Goal: Book appointment/travel/reservation

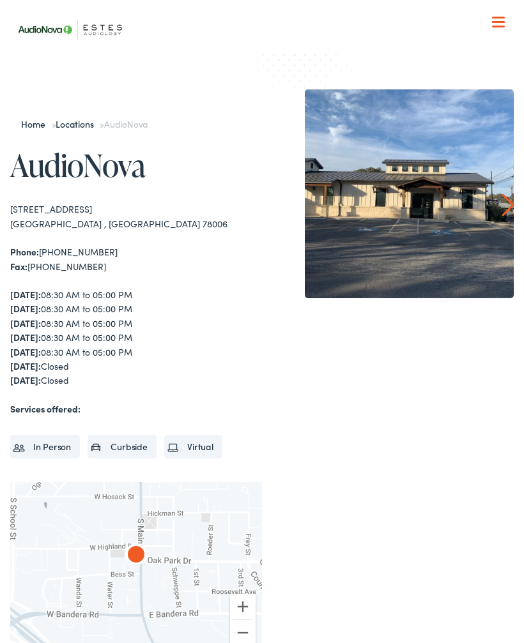
click at [62, 444] on li "In Person" at bounding box center [45, 446] width 70 height 23
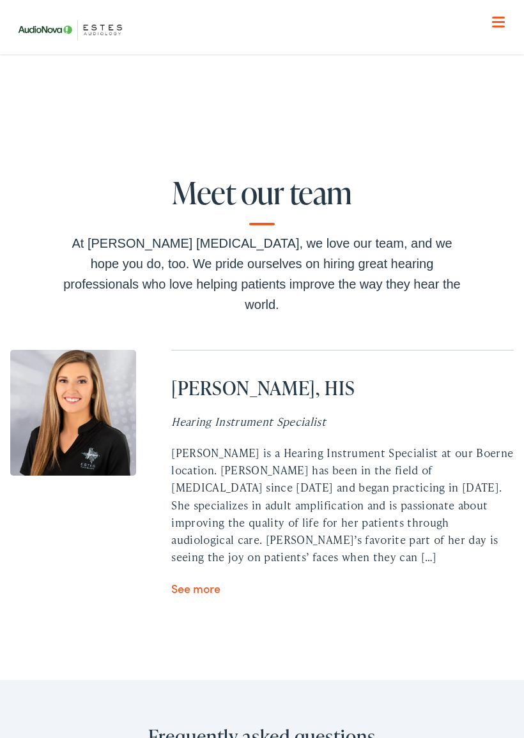
scroll to position [3949, 0]
click at [474, 564] on div "Meet our team At Estes Audiology, we love our team, and we hope you do, too. We…" at bounding box center [262, 404] width 524 height 549
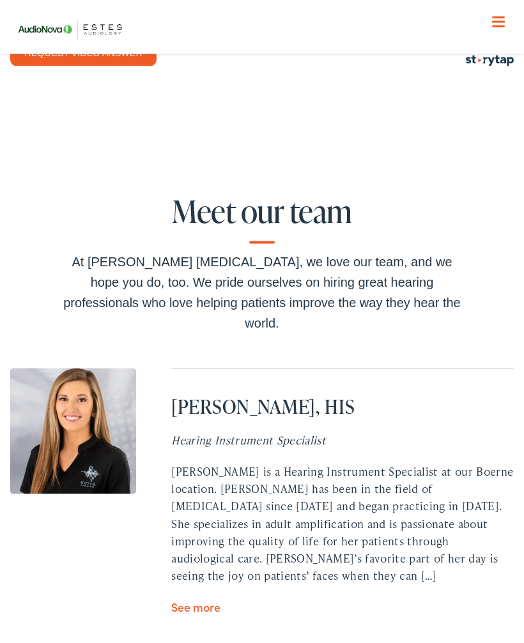
scroll to position [3925, 0]
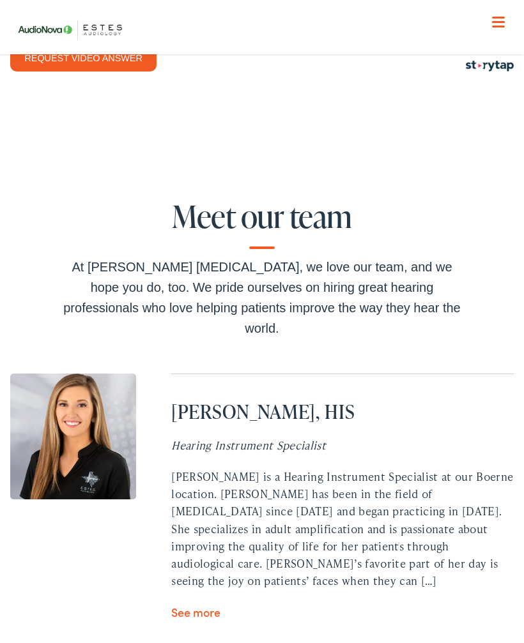
click at [212, 604] on link "See more" at bounding box center [195, 612] width 49 height 16
click at [197, 604] on link "See more" at bounding box center [195, 612] width 49 height 16
click at [209, 604] on link "See more" at bounding box center [195, 612] width 49 height 16
click at [215, 528] on div "Meet our team At Estes Audiology, we love our team, and we hope you do, too. We…" at bounding box center [262, 429] width 524 height 549
click at [216, 527] on div "Meet our team At Estes Audiology, we love our team, and we hope you do, too. We…" at bounding box center [262, 429] width 524 height 549
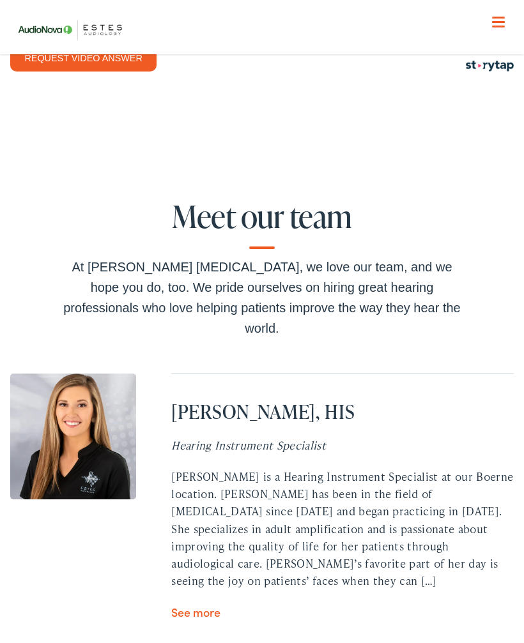
click at [218, 604] on link "See more" at bounding box center [195, 612] width 49 height 16
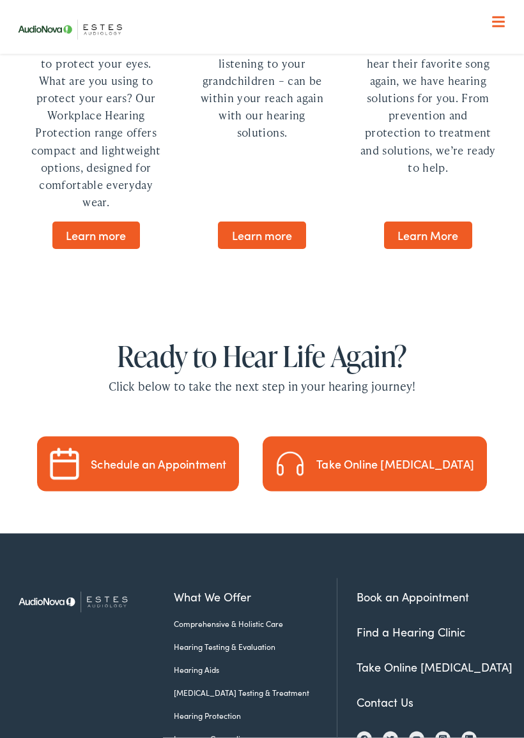
scroll to position [3571, 0]
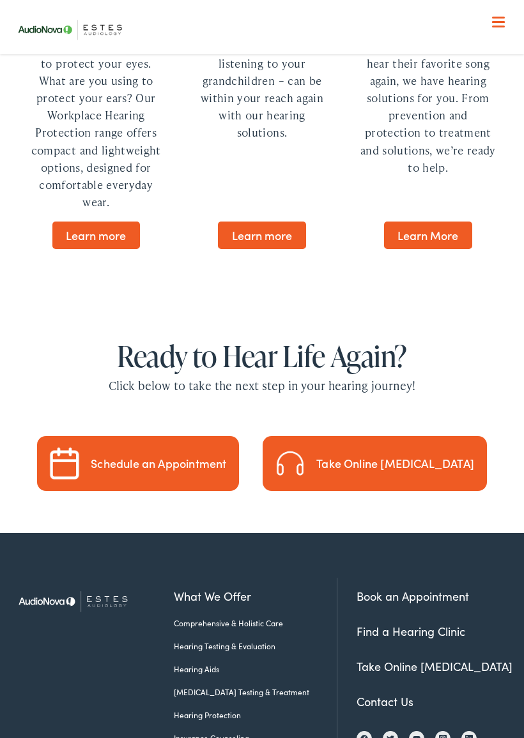
click at [189, 458] on div "Schedule an Appointment" at bounding box center [158, 463] width 135 height 11
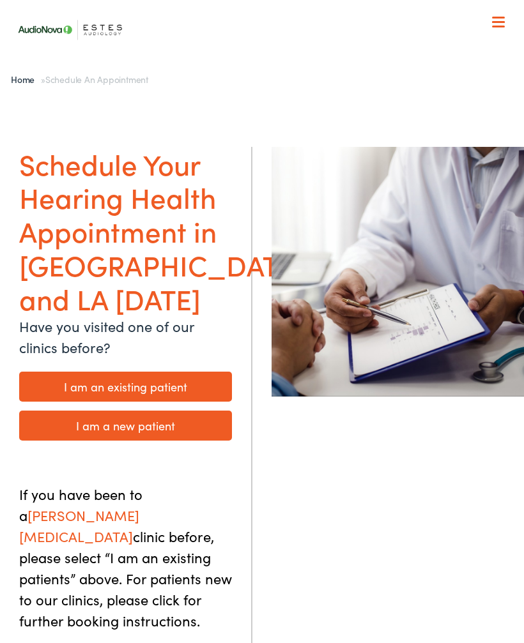
click at [148, 372] on link "I am an existing patient" at bounding box center [125, 387] width 213 height 30
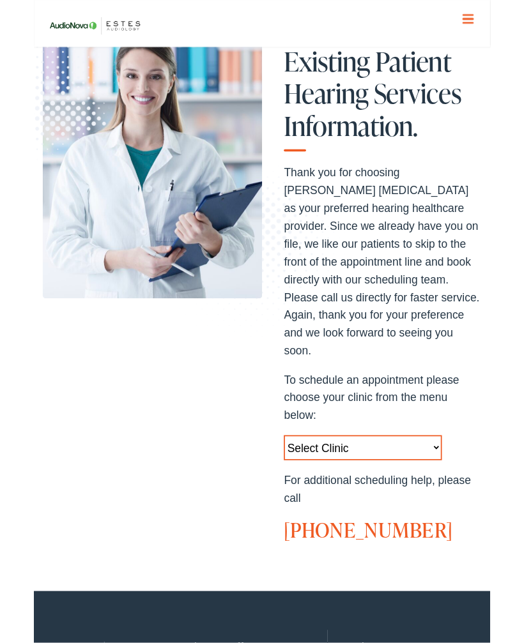
scroll to position [113, 0]
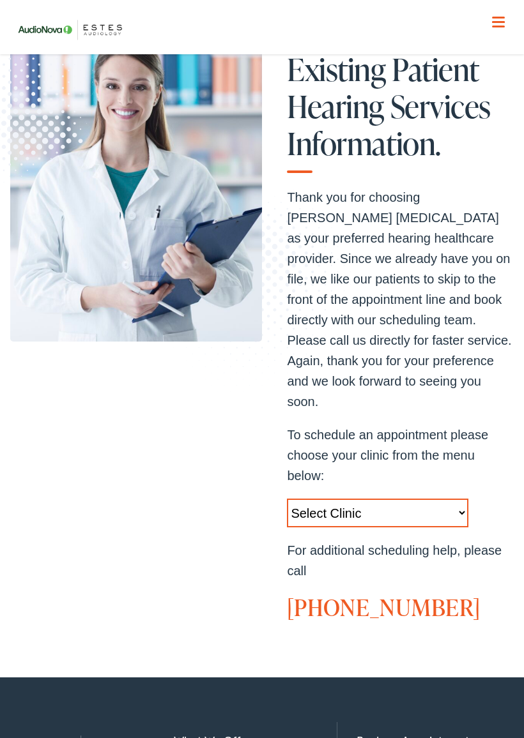
click at [370, 499] on select "Select Clinic Austin-TX-AudioNova 1206 W. 38th Street Boerne-TX-AudioNova 1112 …" at bounding box center [377, 513] width 181 height 29
select select "https://hearlifeagain.alpacaaudiology.com/locations/boerne/"
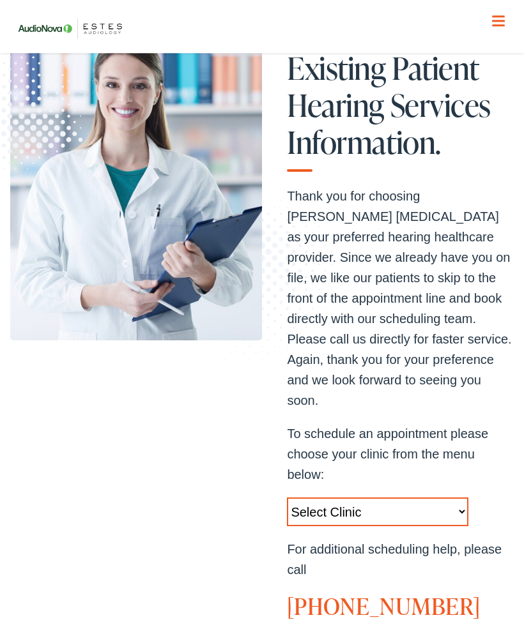
scroll to position [156, 0]
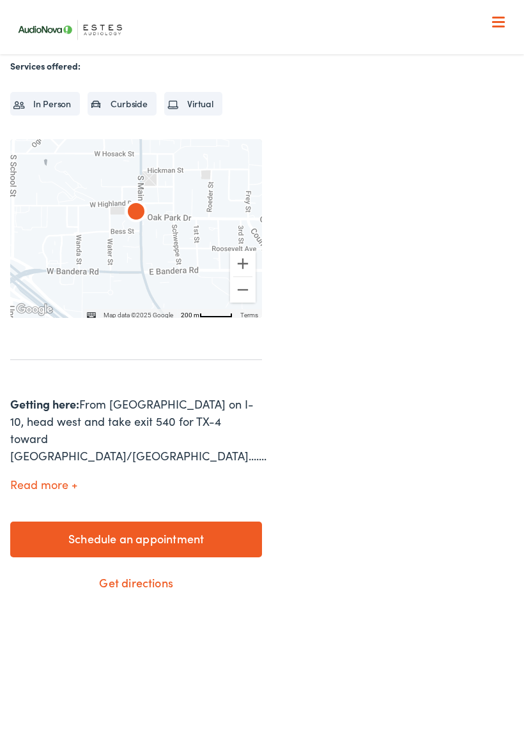
scroll to position [342, 0]
click at [147, 522] on link "Schedule an appointment" at bounding box center [136, 540] width 252 height 36
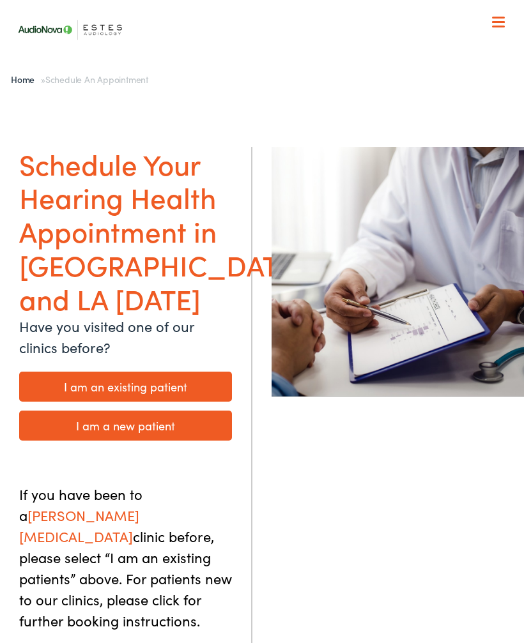
click at [146, 372] on link "I am an existing patient" at bounding box center [125, 387] width 213 height 30
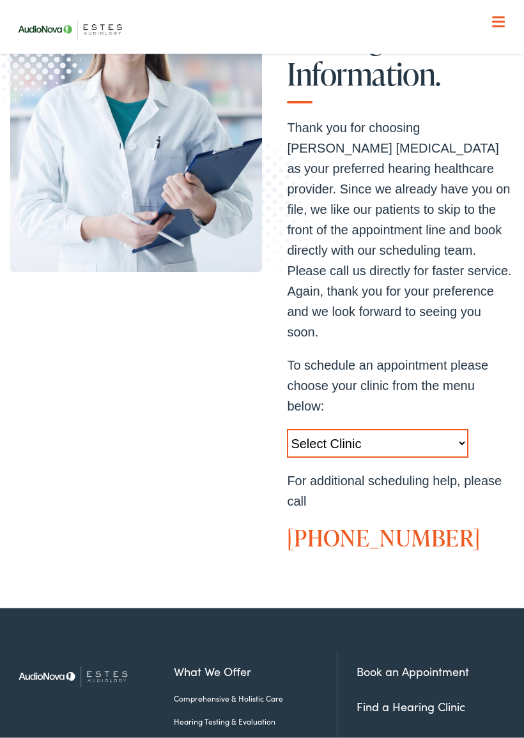
scroll to position [185, 0]
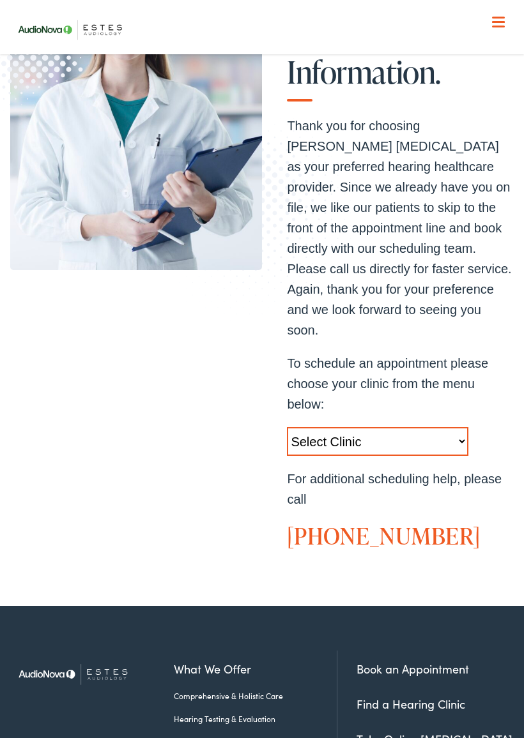
click at [389, 427] on select "Select Clinic [GEOGRAPHIC_DATA]-[GEOGRAPHIC_DATA]-[GEOGRAPHIC_DATA] [STREET_ADD…" at bounding box center [377, 441] width 181 height 29
select select "[URL][DOMAIN_NAME]"
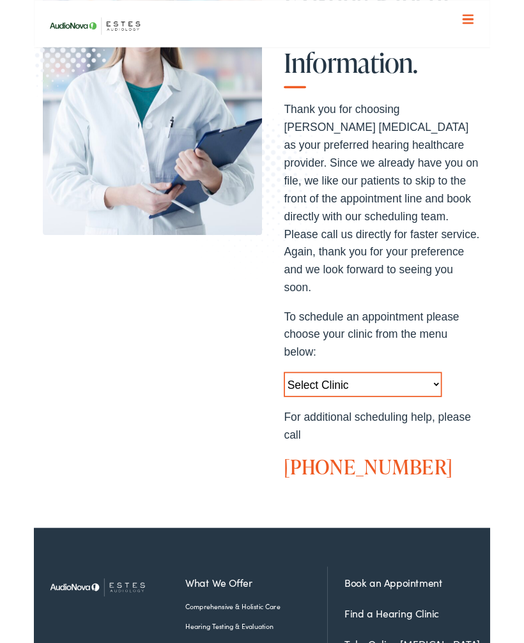
scroll to position [228, 0]
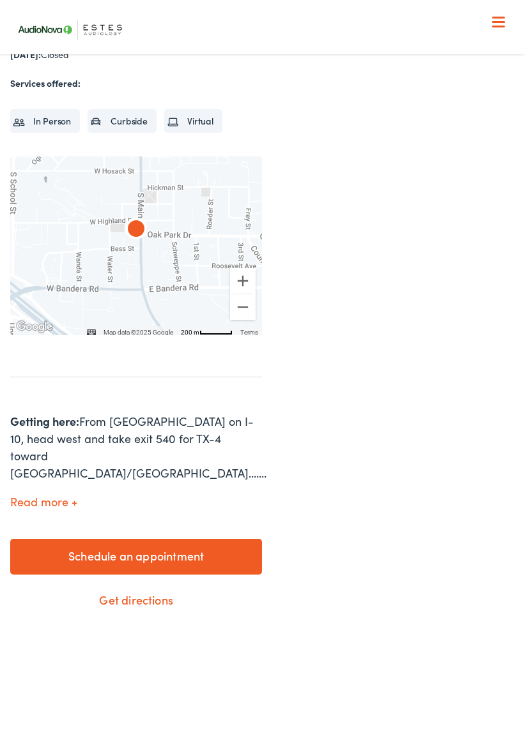
scroll to position [330, 0]
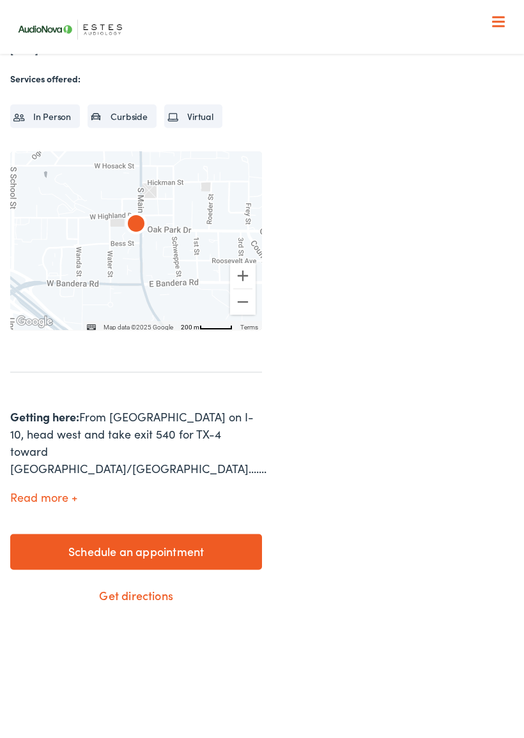
click at [152, 536] on link "Schedule an appointment" at bounding box center [136, 552] width 252 height 36
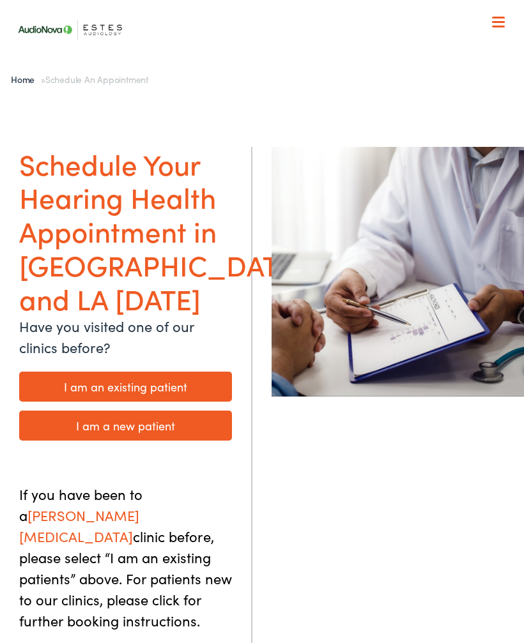
click at [156, 372] on link "I am an existing patient" at bounding box center [125, 387] width 213 height 30
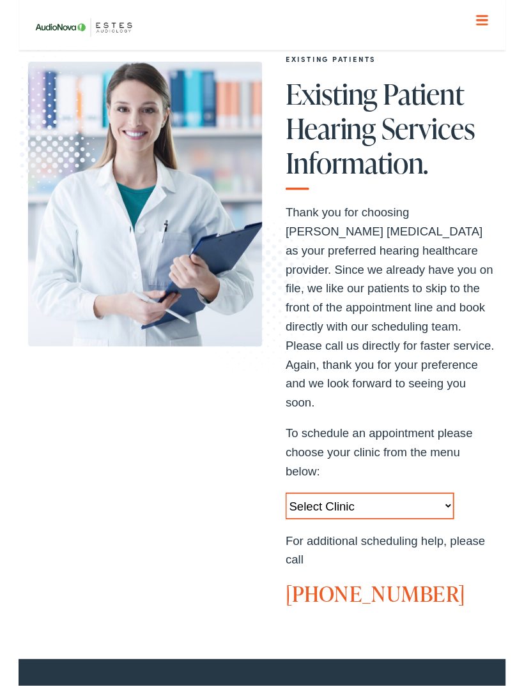
scroll to position [82, 0]
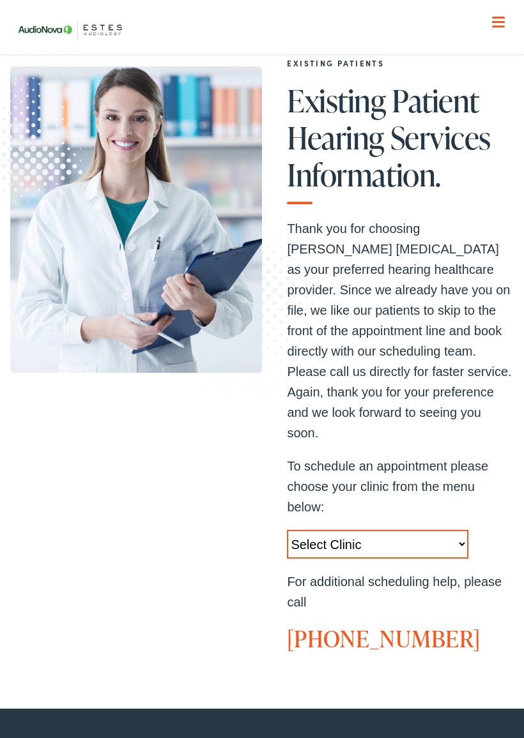
click at [362, 530] on select "Select Clinic Austin-TX-AudioNova 1206 W. 38th Street Boerne-TX-AudioNova 1112 …" at bounding box center [377, 544] width 181 height 29
select select "https://hearlifeagain.alpacaaudiology.com/locations/boerne/"
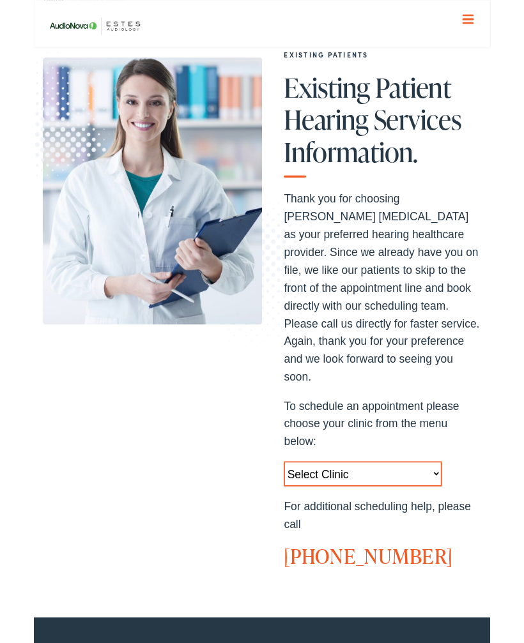
scroll to position [125, 0]
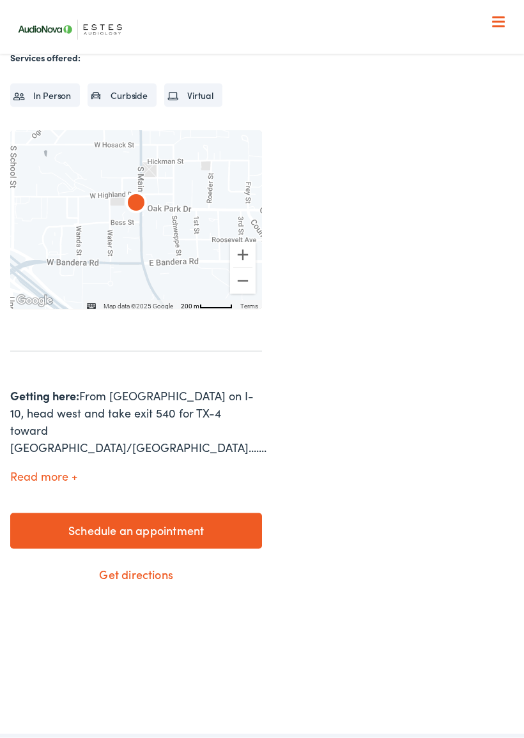
scroll to position [352, 0]
click at [135, 513] on link "Schedule an appointment" at bounding box center [136, 531] width 252 height 36
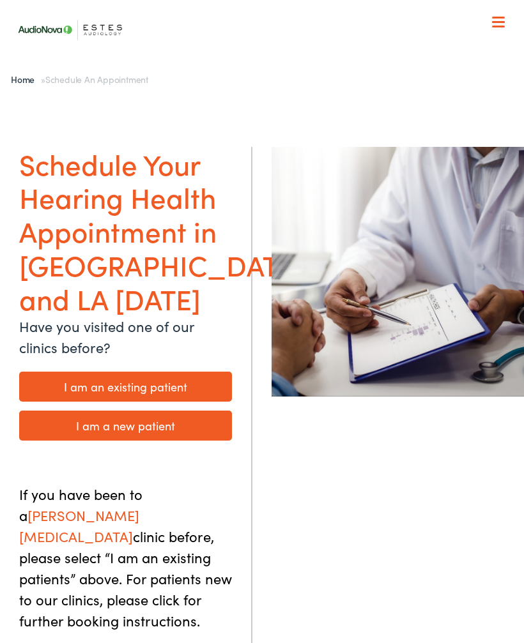
click at [152, 372] on link "I am an existing patient" at bounding box center [125, 387] width 213 height 30
